Goal: Transaction & Acquisition: Purchase product/service

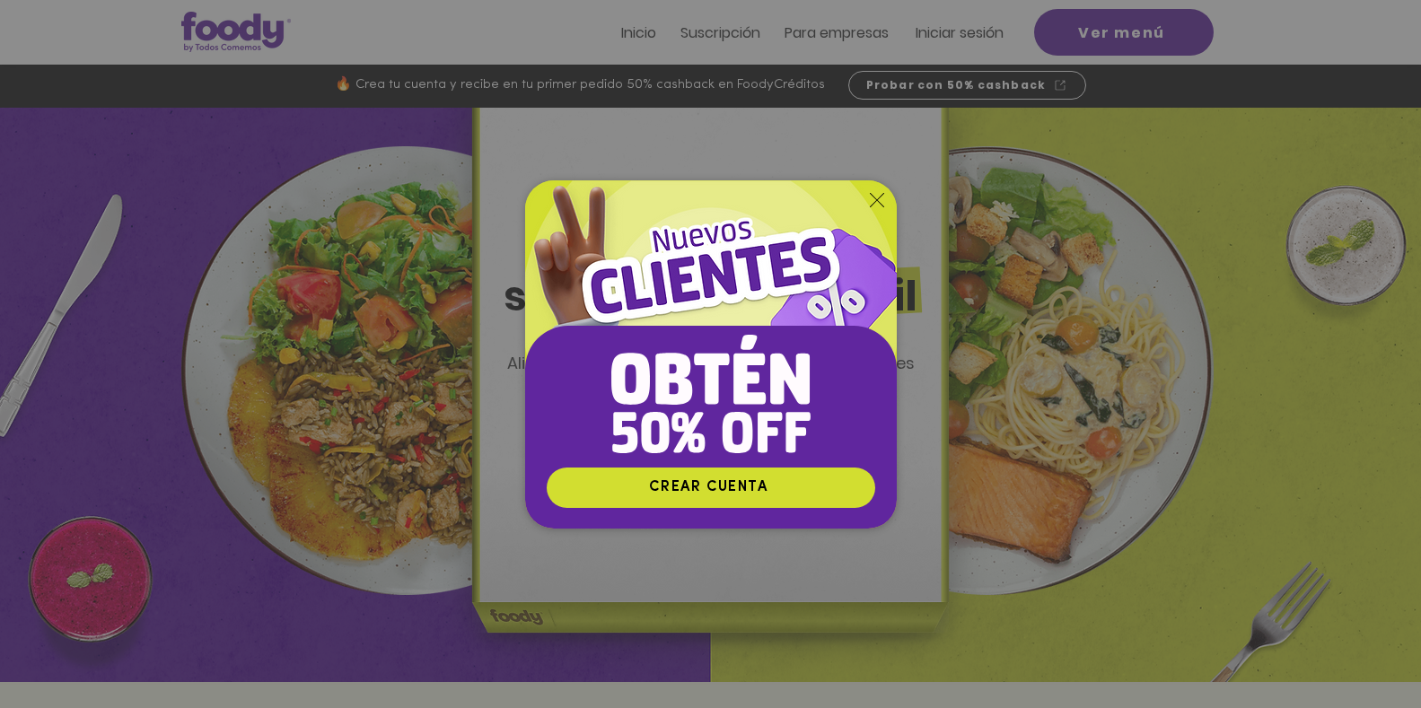
click at [882, 193] on icon "Volver al sitio" at bounding box center [877, 200] width 14 height 14
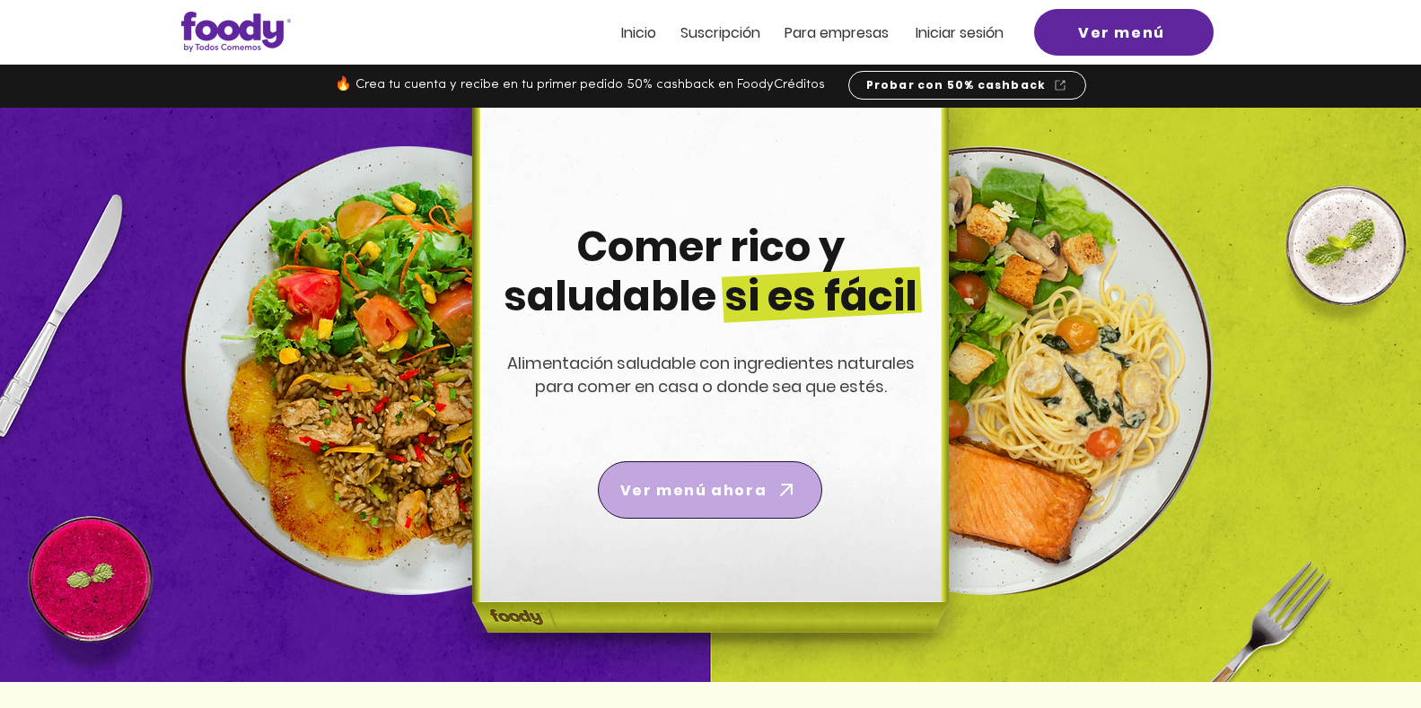
click at [714, 480] on span "Ver menú ahora" at bounding box center [693, 491] width 146 height 22
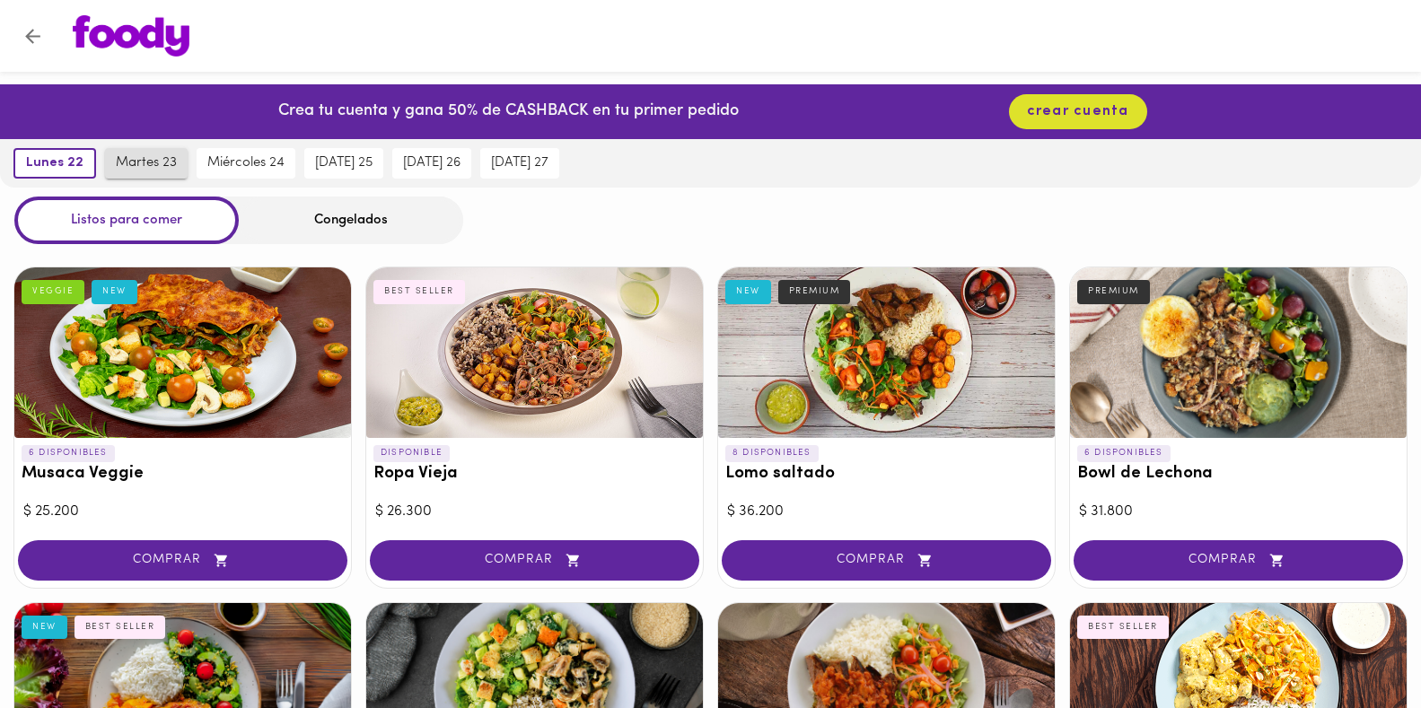
click at [141, 166] on span "martes 23" at bounding box center [146, 163] width 61 height 16
click at [225, 176] on button "miércoles 24" at bounding box center [245, 163] width 99 height 31
click at [112, 155] on span "martes 23" at bounding box center [136, 163] width 61 height 16
click at [56, 155] on span "lunes 22" at bounding box center [49, 163] width 51 height 16
